Goal: Task Accomplishment & Management: Complete application form

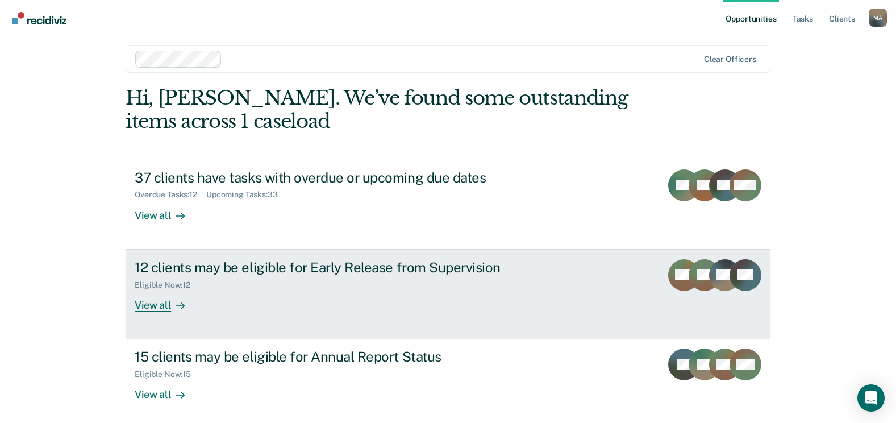
scroll to position [15, 0]
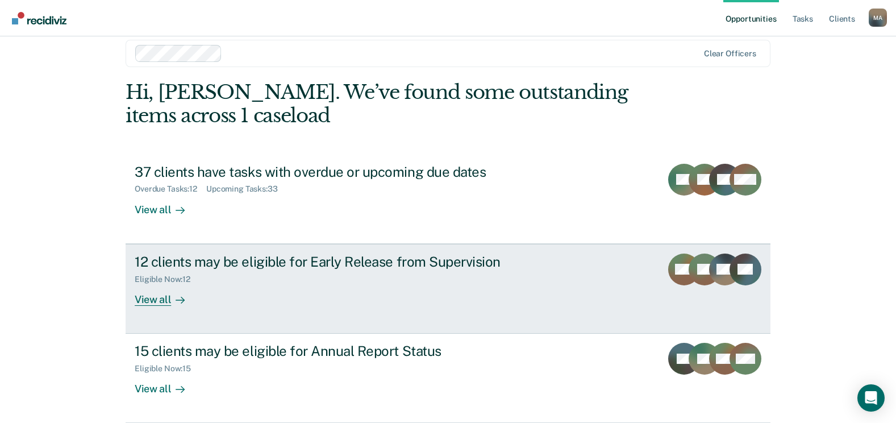
click at [158, 301] on div "View all" at bounding box center [167, 295] width 64 height 22
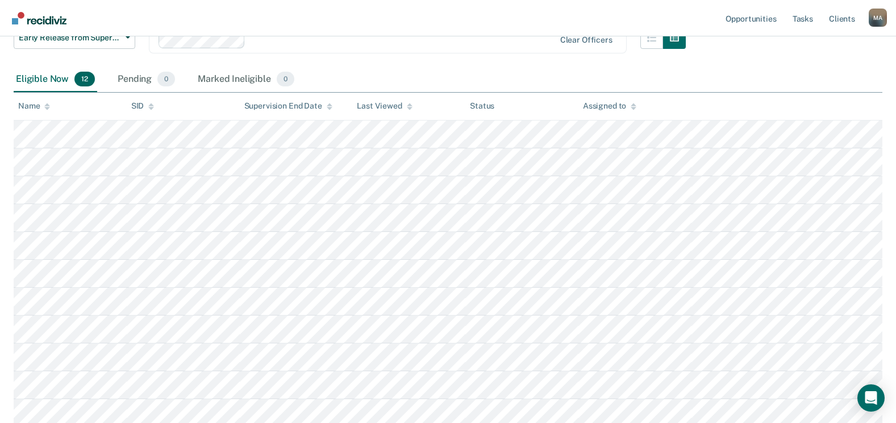
scroll to position [110, 0]
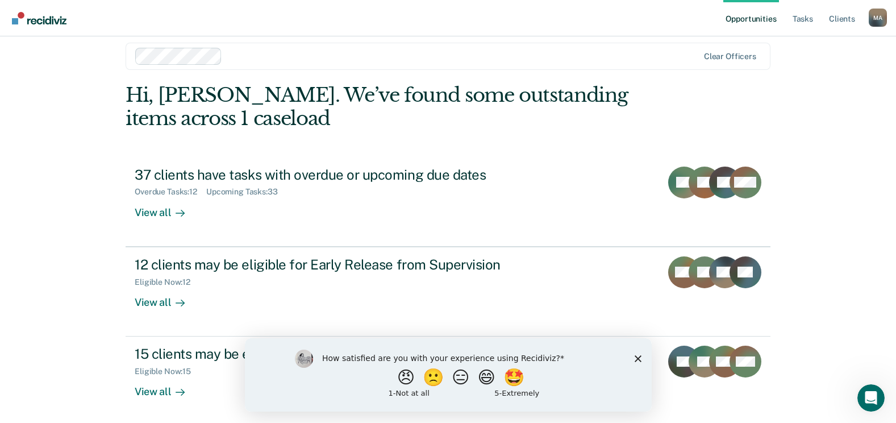
scroll to position [15, 0]
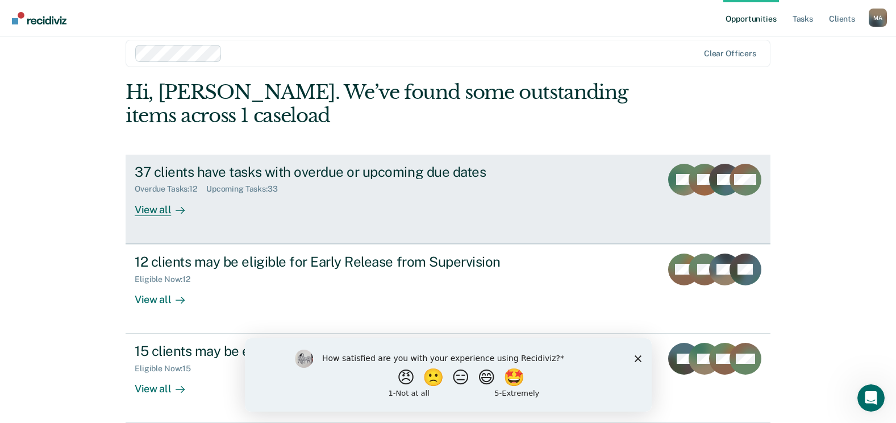
click at [157, 206] on div "View all" at bounding box center [167, 205] width 64 height 22
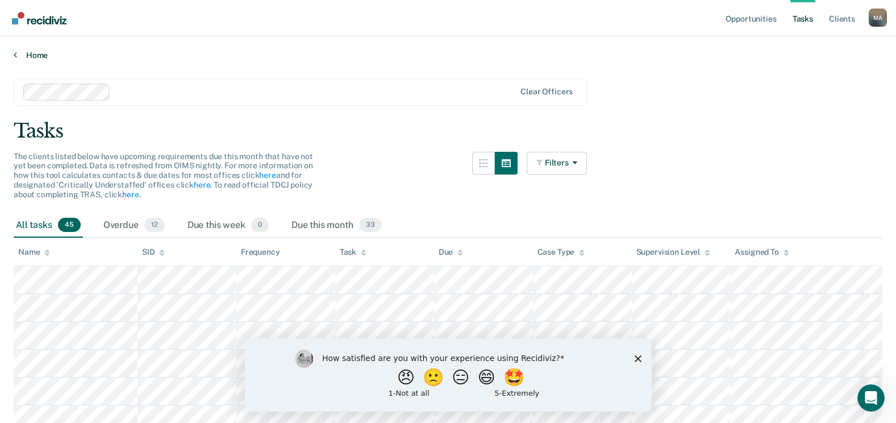
click at [15, 56] on icon at bounding box center [15, 54] width 3 height 9
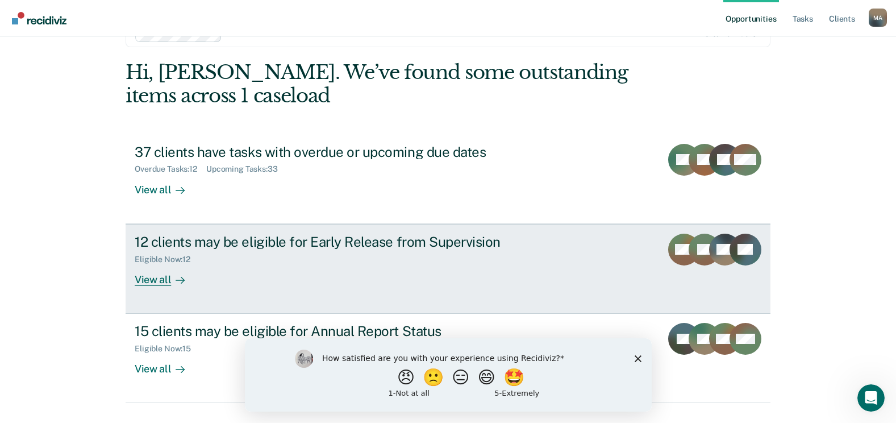
scroll to position [60, 0]
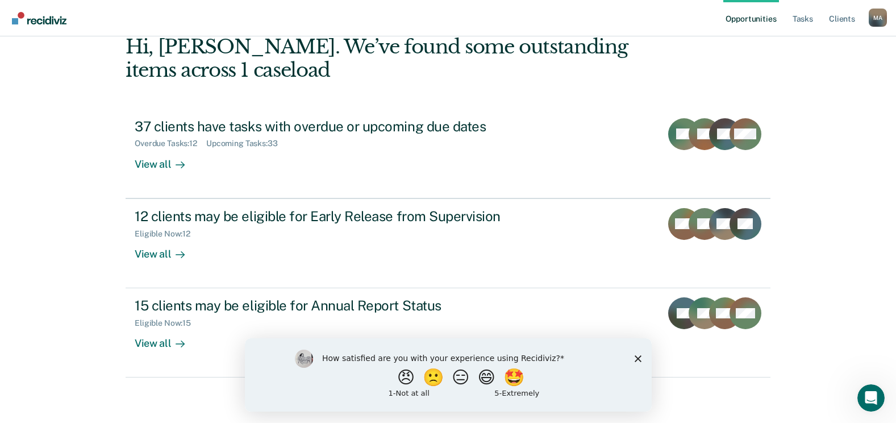
click at [636, 357] on polygon "Close survey" at bounding box center [637, 358] width 7 height 7
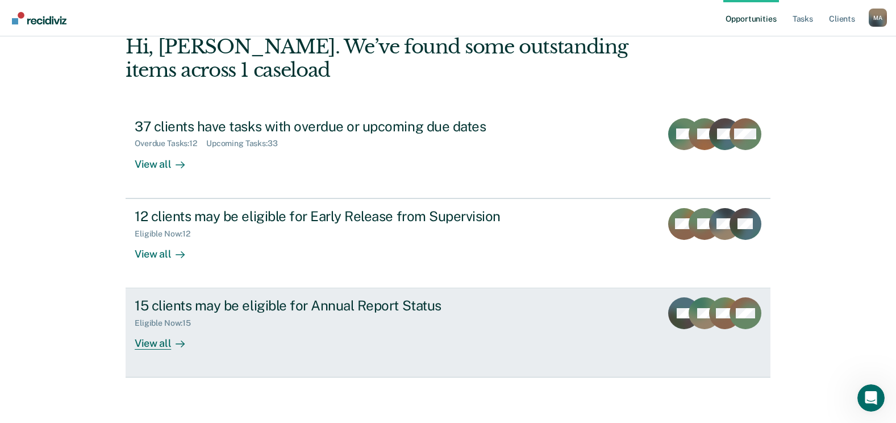
click at [157, 350] on link "15 clients may be eligible for Annual Report Status Eligible Now : 15 View all …" at bounding box center [448, 332] width 645 height 89
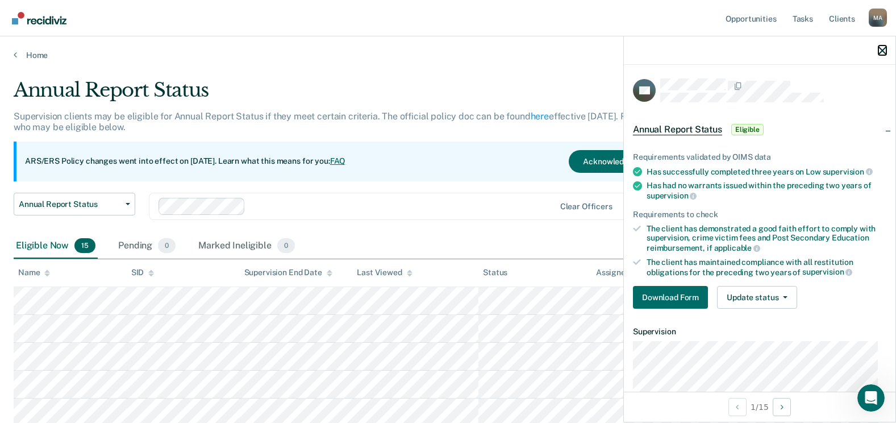
click at [886, 53] on icon "button" at bounding box center [883, 51] width 8 height 8
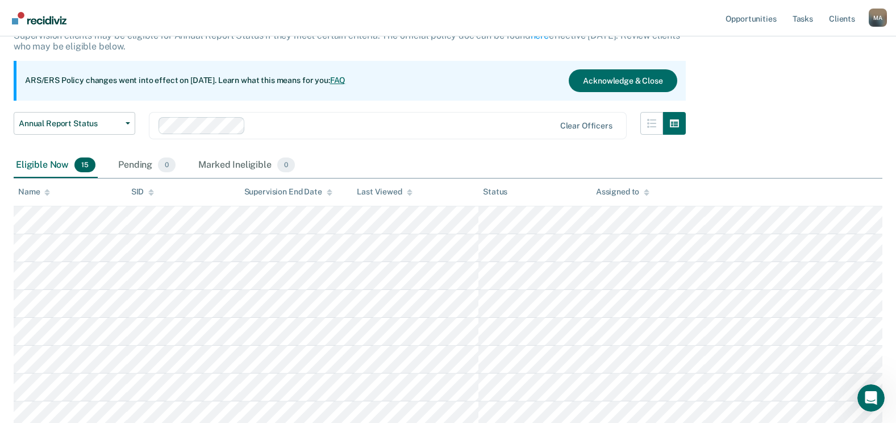
scroll to position [80, 0]
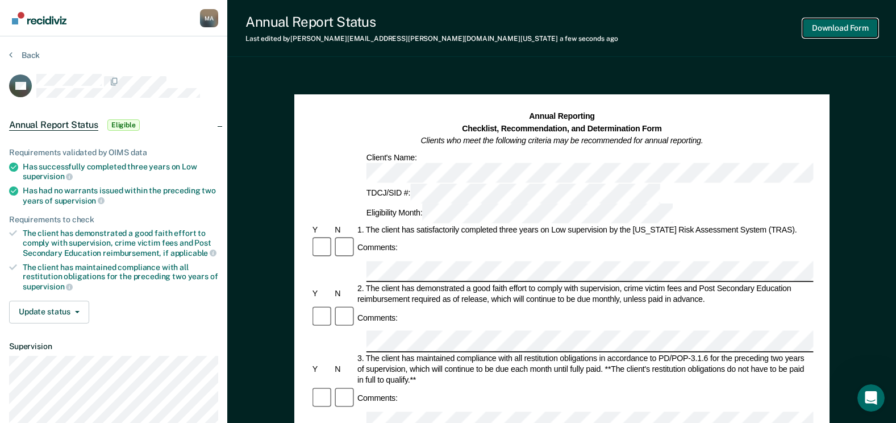
click at [827, 27] on button "Download Form" at bounding box center [840, 28] width 75 height 19
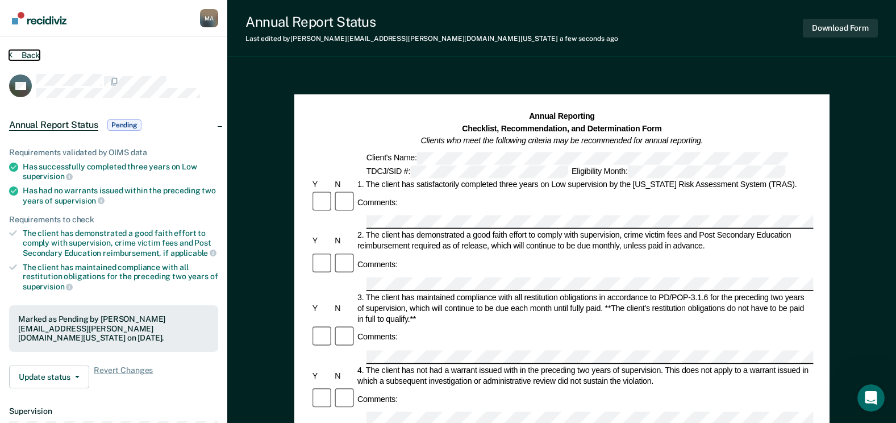
click at [28, 51] on button "Back" at bounding box center [24, 55] width 31 height 10
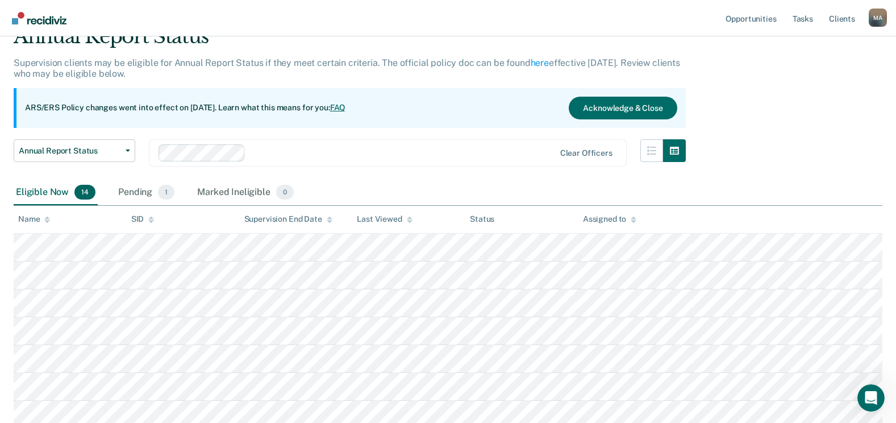
scroll to position [52, 0]
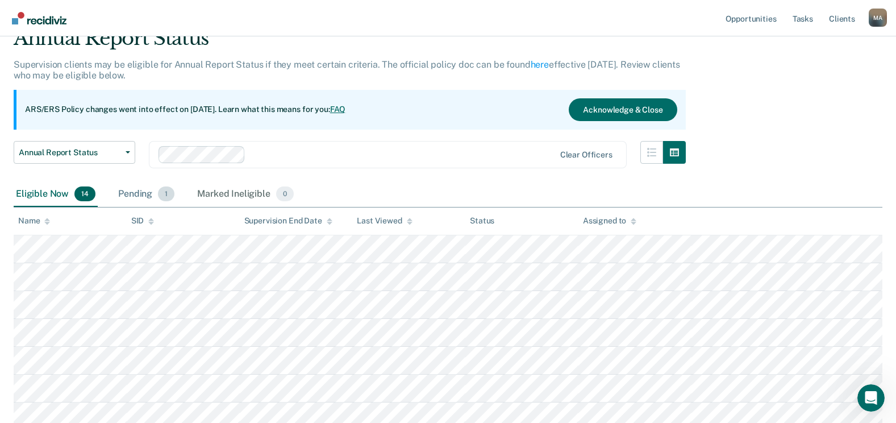
click at [151, 194] on div "Pending 1" at bounding box center [146, 194] width 61 height 25
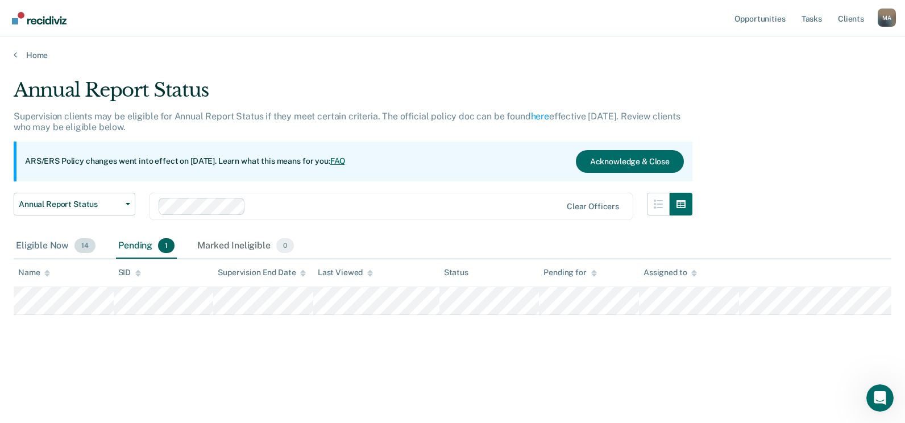
click at [51, 245] on div "Eligible Now 14" at bounding box center [56, 246] width 84 height 25
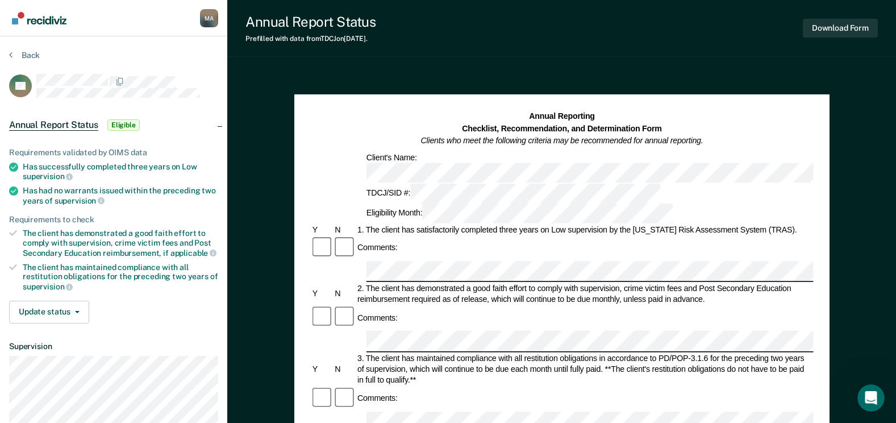
click at [413, 236] on div "Comments:" at bounding box center [561, 248] width 503 height 24
click at [418, 236] on div "Comments:" at bounding box center [561, 248] width 503 height 24
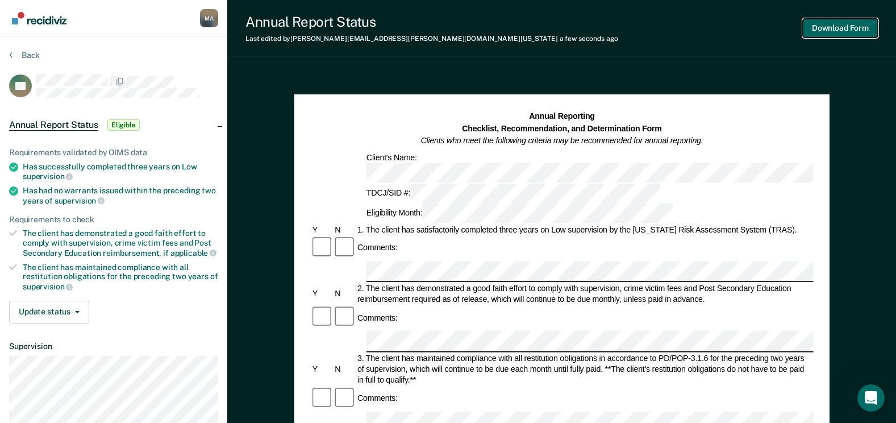
click at [851, 29] on button "Download Form" at bounding box center [840, 28] width 75 height 19
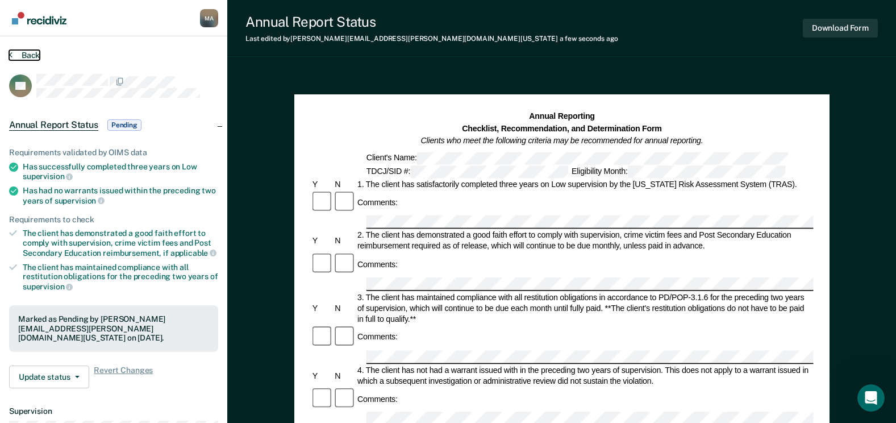
click at [24, 56] on button "Back" at bounding box center [24, 55] width 31 height 10
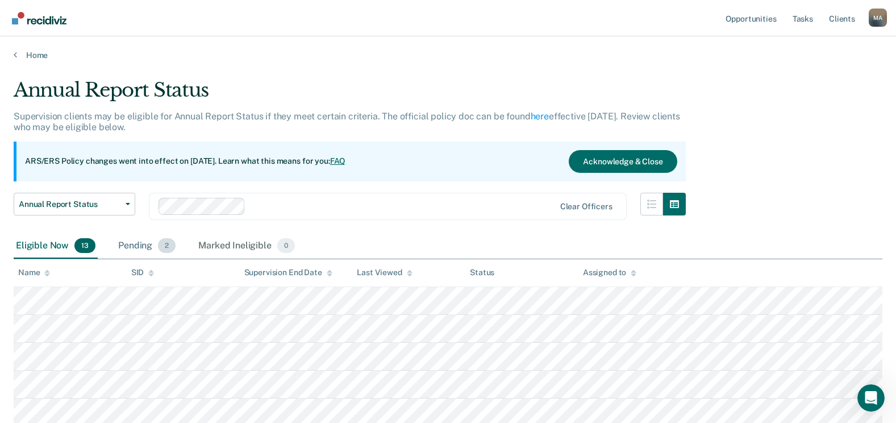
click at [153, 243] on div "Pending 2" at bounding box center [147, 246] width 62 height 25
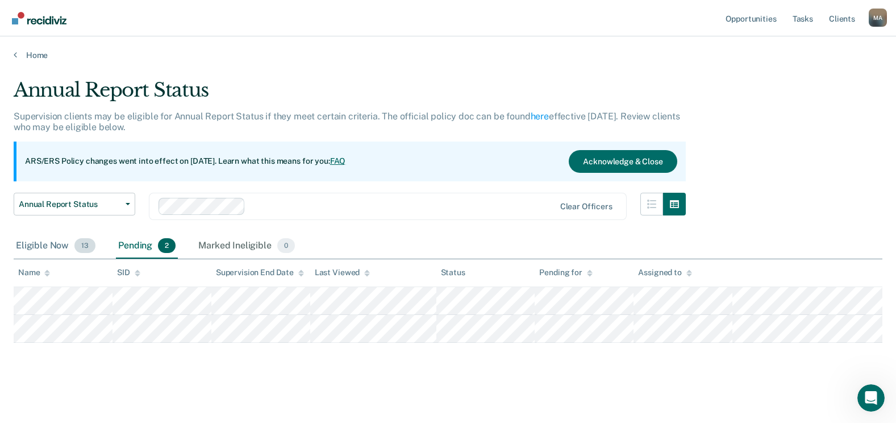
click at [62, 238] on div "Eligible Now 13" at bounding box center [56, 246] width 84 height 25
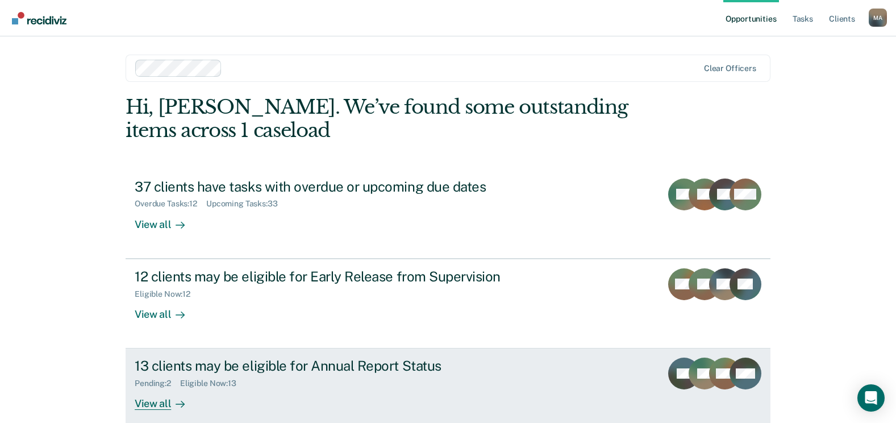
click at [143, 405] on div "View all" at bounding box center [167, 399] width 64 height 22
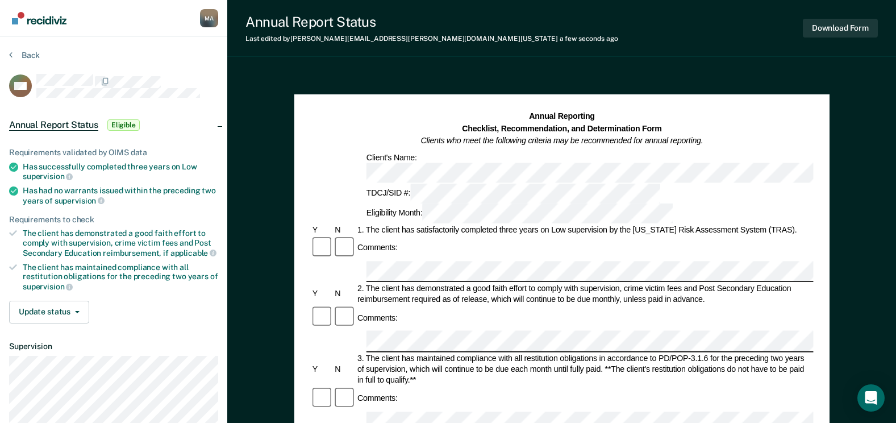
click at [464, 306] on div "Comments:" at bounding box center [561, 318] width 503 height 24
click at [720, 164] on div "Annual Reporting Checklist, Recommendation, and Determination Form Clients who …" at bounding box center [561, 167] width 503 height 113
click at [836, 31] on button "Download Form" at bounding box center [840, 28] width 75 height 19
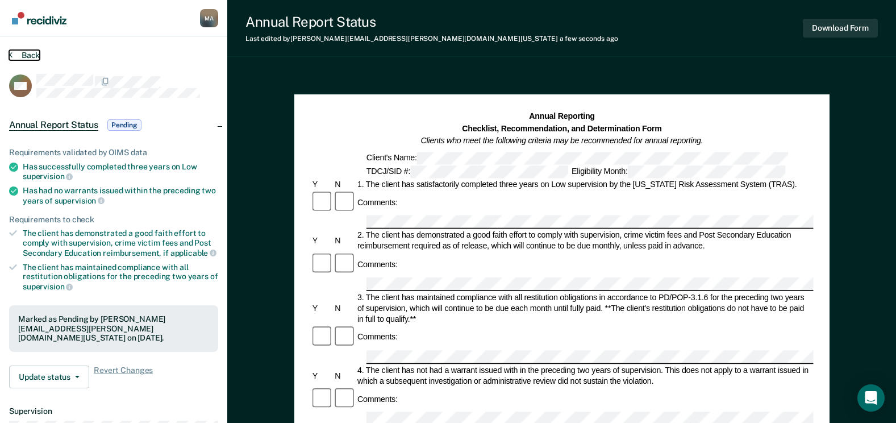
click at [15, 51] on button "Back" at bounding box center [24, 55] width 31 height 10
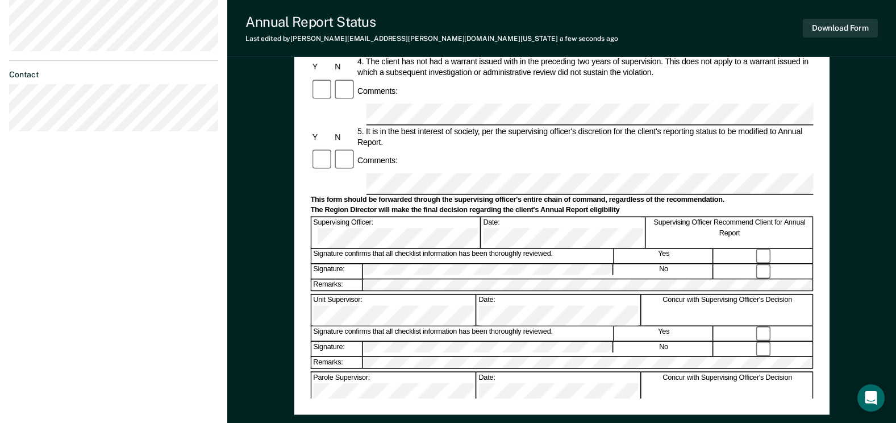
scroll to position [398, 0]
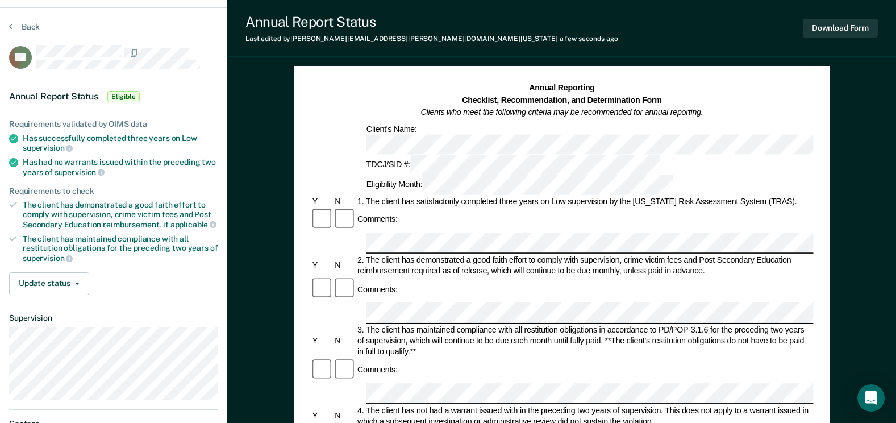
scroll to position [0, 0]
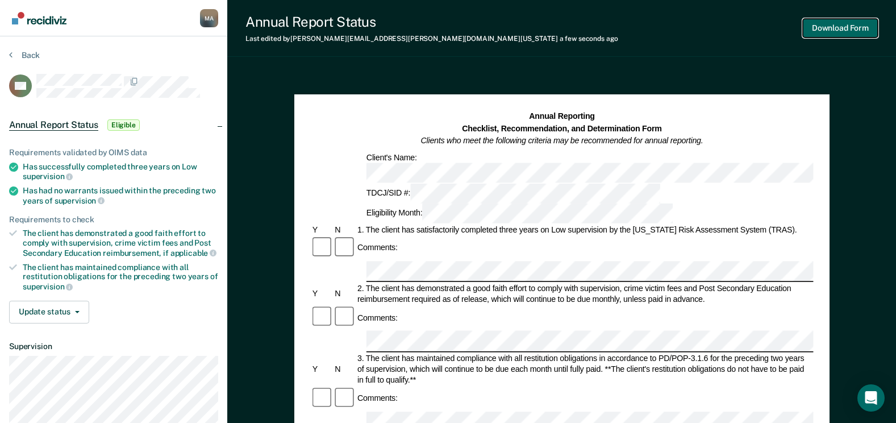
click at [833, 27] on button "Download Form" at bounding box center [840, 28] width 75 height 19
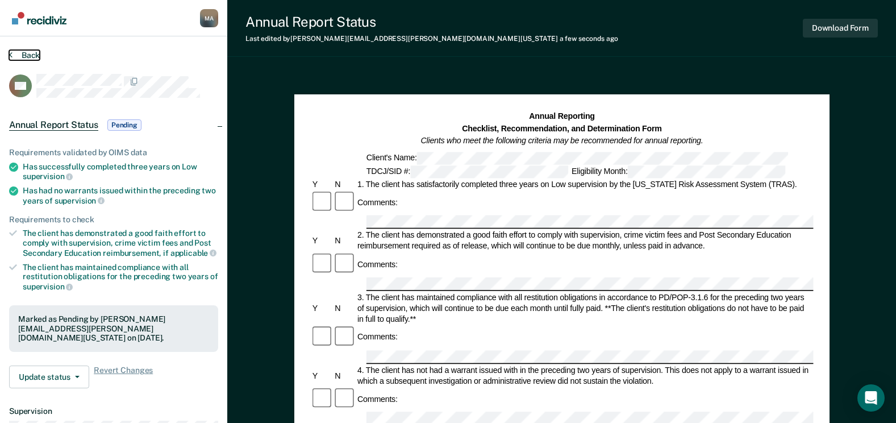
click at [22, 52] on button "Back" at bounding box center [24, 55] width 31 height 10
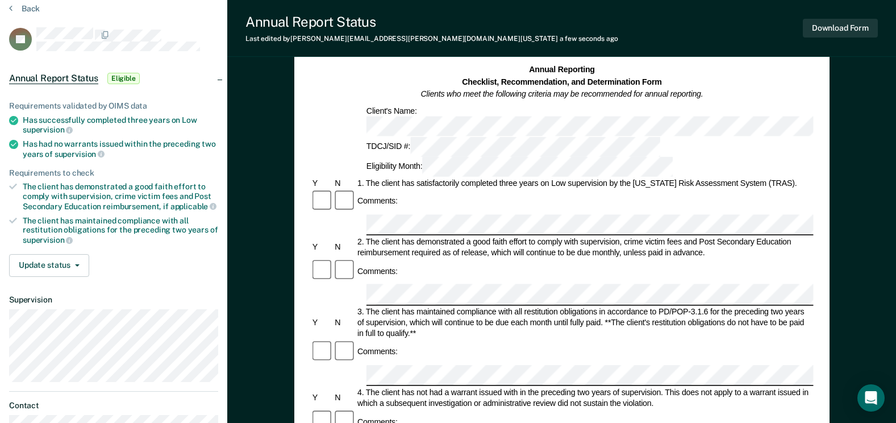
scroll to position [114, 0]
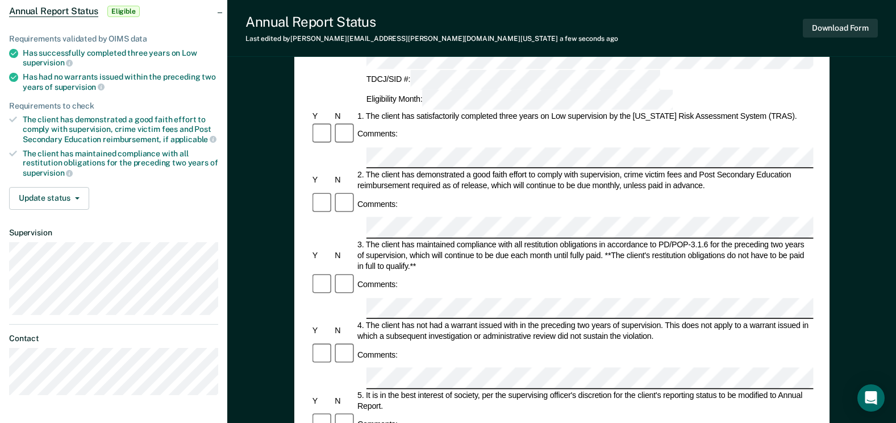
click at [415, 412] on div "Comments:" at bounding box center [561, 424] width 503 height 24
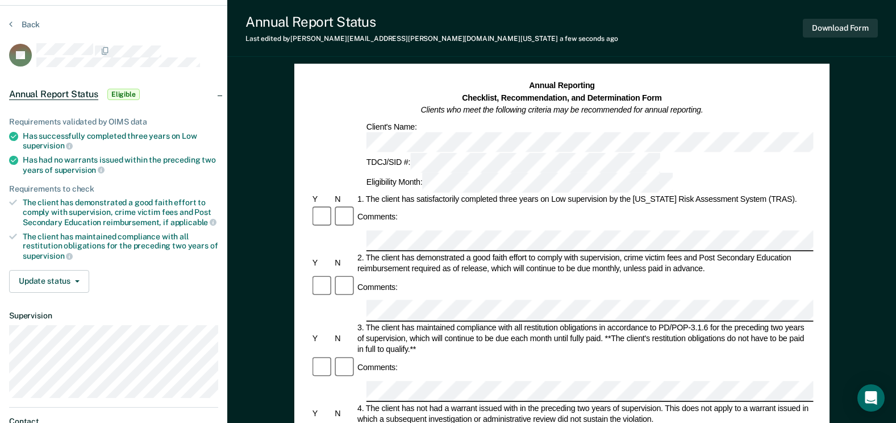
scroll to position [0, 0]
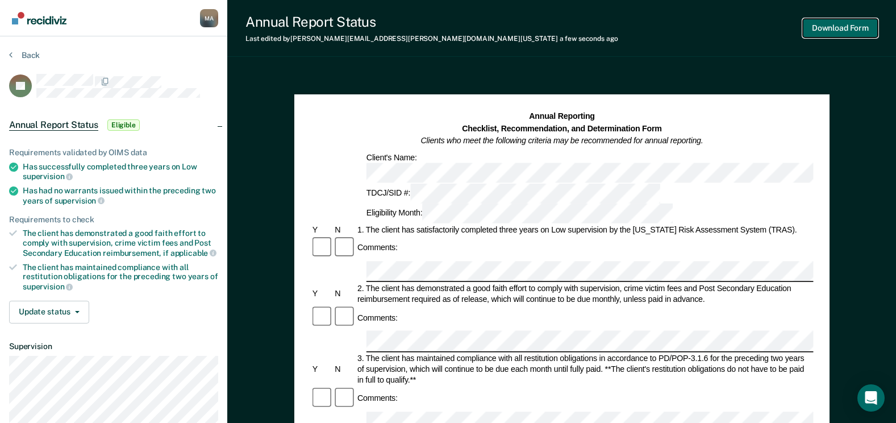
click at [831, 32] on button "Download Form" at bounding box center [840, 28] width 75 height 19
